Goal: Task Accomplishment & Management: Complete application form

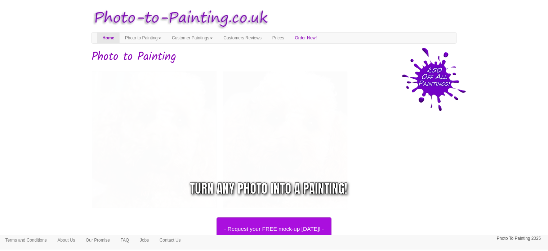
scroll to position [106, 0]
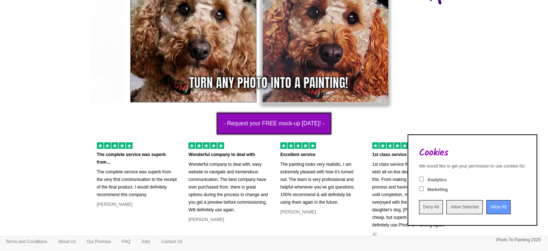
click at [258, 124] on button "- Request your FREE mock-up [DATE]! -" at bounding box center [274, 123] width 116 height 23
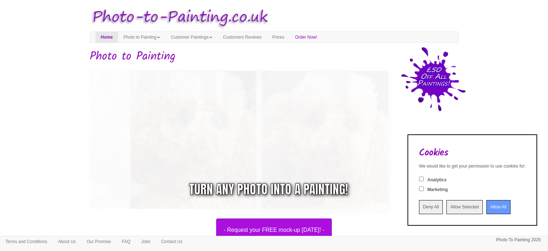
scroll to position [106, 0]
